Goal: Check status: Check status

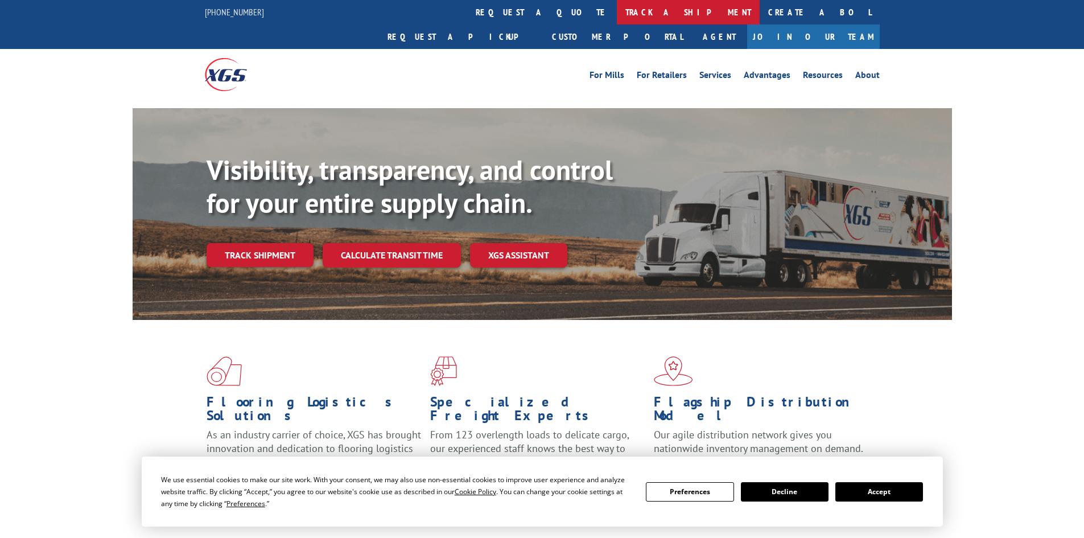
click at [617, 11] on link "track a shipment" at bounding box center [688, 12] width 143 height 24
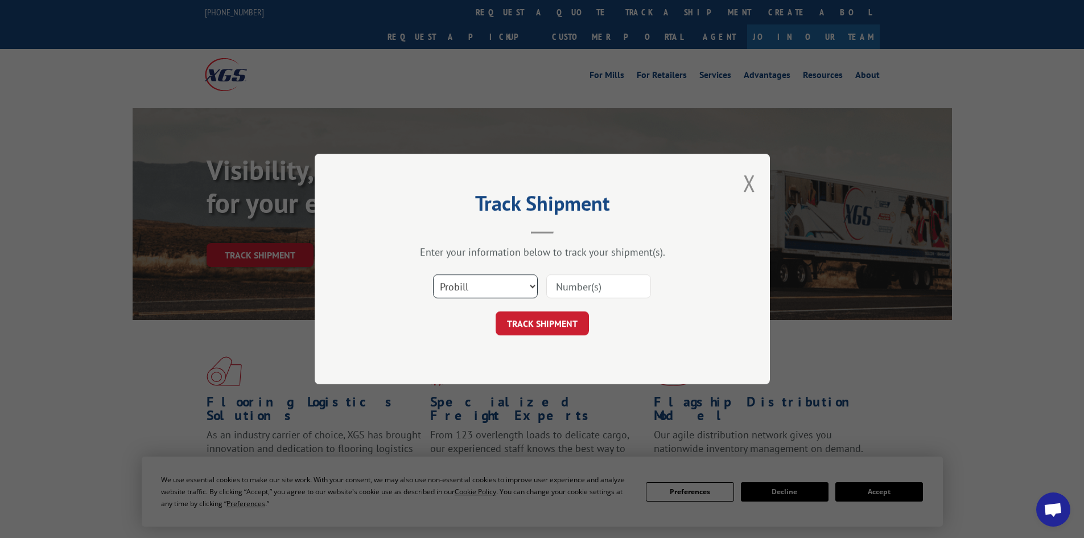
click at [529, 285] on select "Select category... Probill BOL PO" at bounding box center [485, 286] width 105 height 24
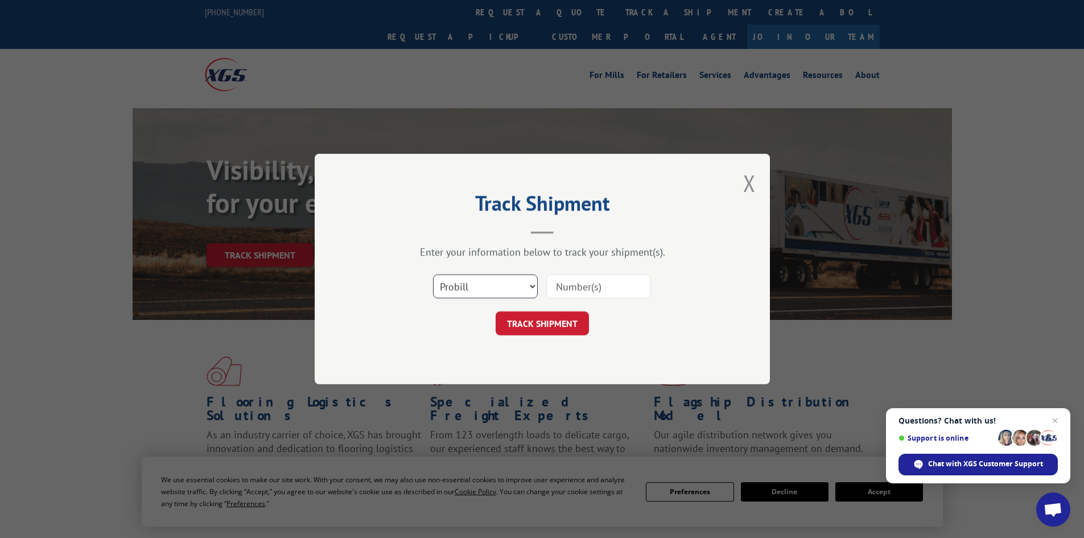
select select "bol"
click at [433, 274] on select "Select category... Probill BOL PO" at bounding box center [485, 286] width 105 height 24
click at [565, 277] on input at bounding box center [598, 286] width 105 height 24
paste input "5194019"
type input "5194019"
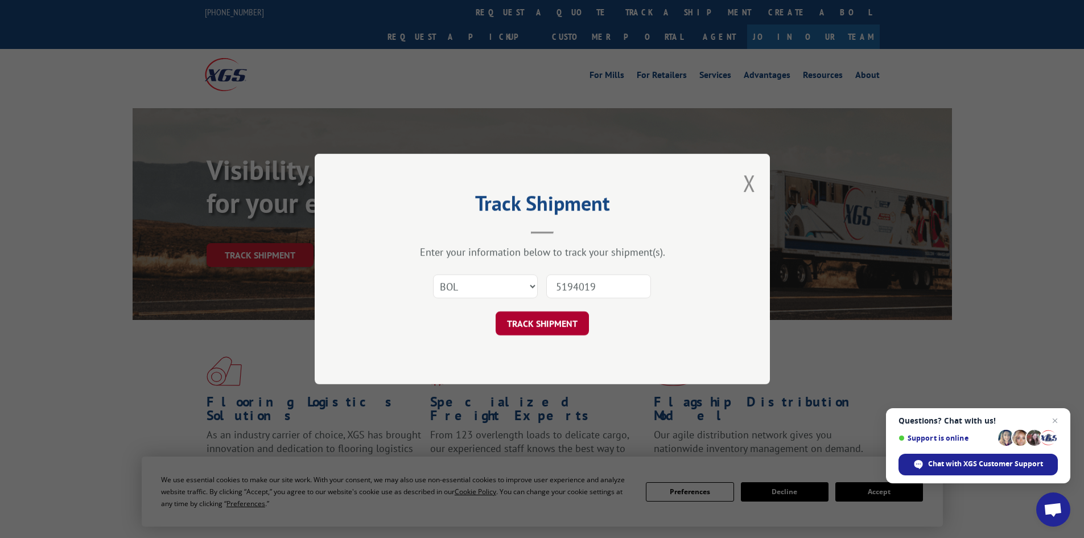
click at [552, 321] on button "TRACK SHIPMENT" at bounding box center [541, 323] width 93 height 24
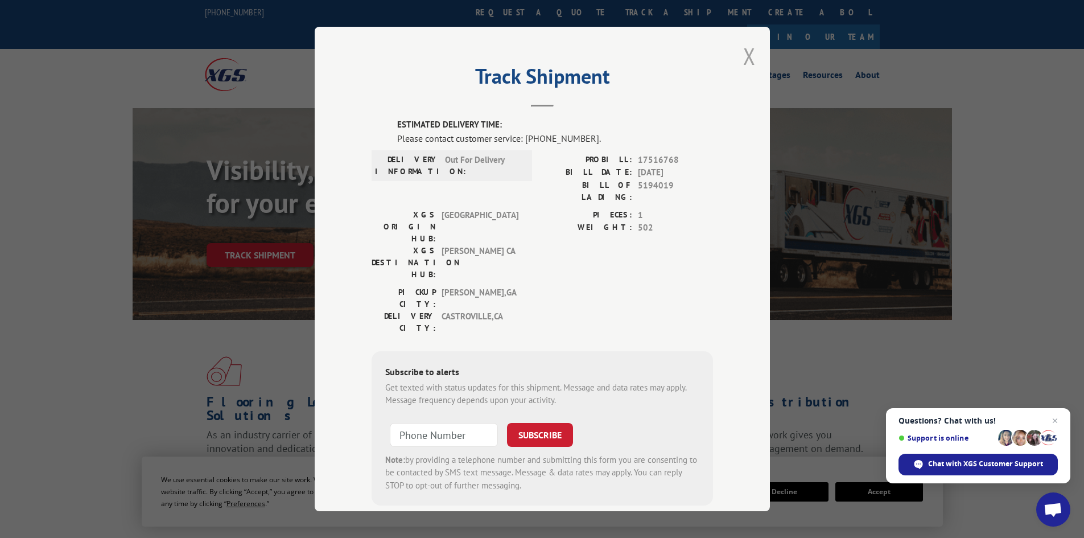
click at [743, 54] on button "Close modal" at bounding box center [749, 56] width 13 height 30
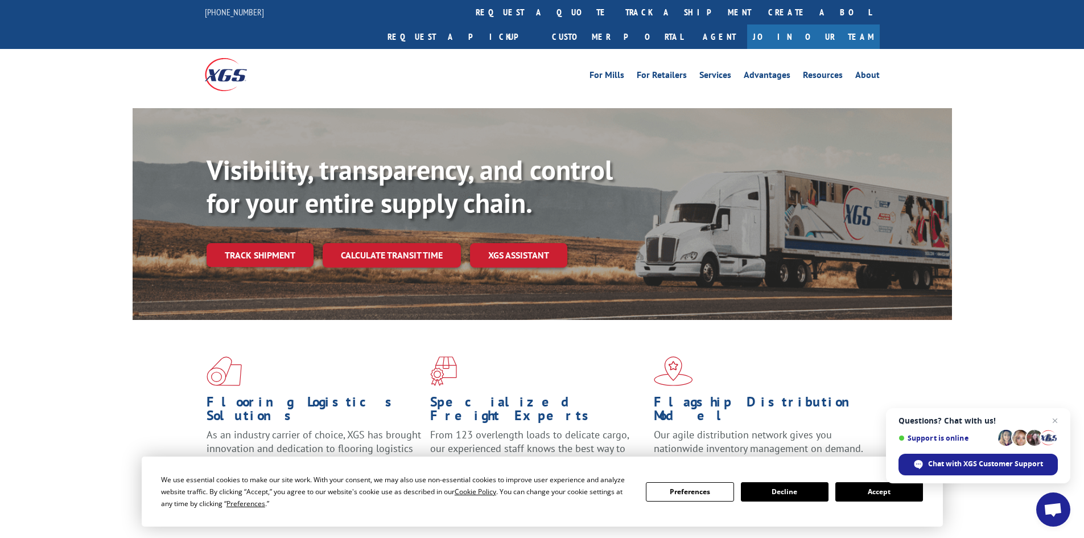
click at [867, 493] on button "Accept" at bounding box center [879, 491] width 88 height 19
